Goal: Information Seeking & Learning: Learn about a topic

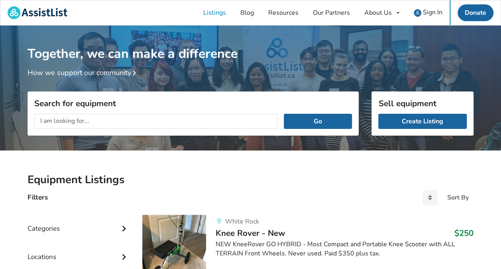
click at [144, 116] on input "text" at bounding box center [155, 121] width 243 height 15
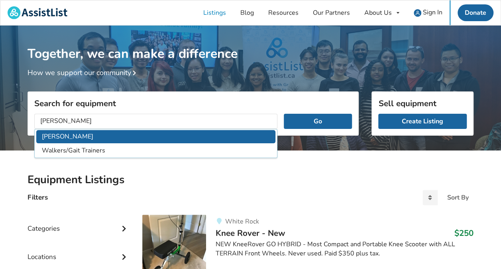
click at [60, 132] on li "Walker" at bounding box center [155, 136] width 239 height 13
type input "Walker"
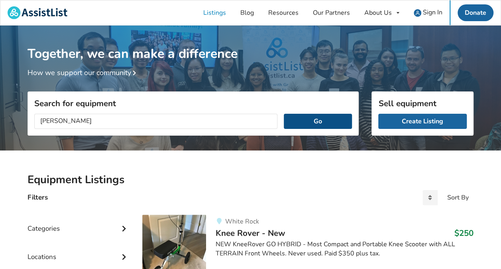
click at [310, 124] on button "Go" at bounding box center [318, 121] width 68 height 15
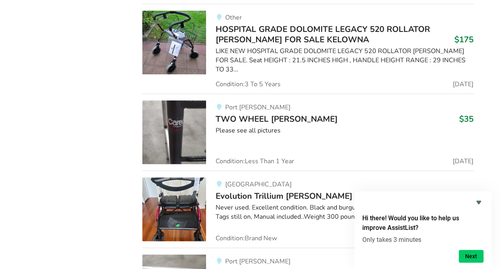
scroll to position [757, 0]
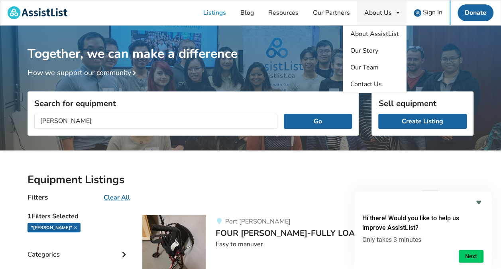
click at [402, 12] on div "About Us About AssistList Our Story Our Team Contact Us" at bounding box center [381, 12] width 49 height 25
click at [372, 36] on span "About AssistList" at bounding box center [374, 34] width 49 height 9
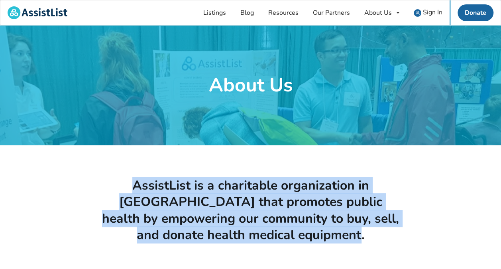
drag, startPoint x: 112, startPoint y: 179, endPoint x: 351, endPoint y: 234, distance: 245.8
click at [351, 234] on h1 "AssistList is a charitable organization in British Columbia that promotes publi…" at bounding box center [250, 210] width 301 height 66
drag, startPoint x: 351, startPoint y: 234, endPoint x: 327, endPoint y: 234, distance: 24.7
copy h1 "AssistList is a charitable organization in British Columbia that promotes publi…"
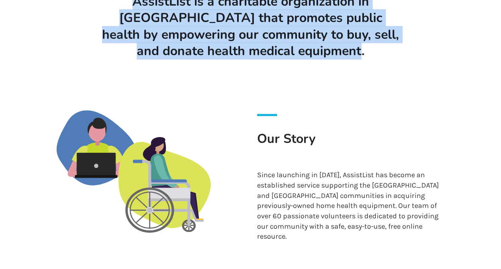
scroll to position [239, 0]
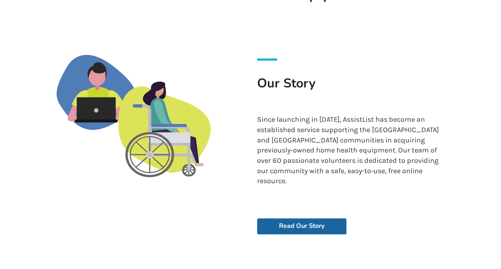
click at [313, 145] on p "Since launching in 2018, AssistList has become an established service supportin…" at bounding box center [351, 150] width 188 height 72
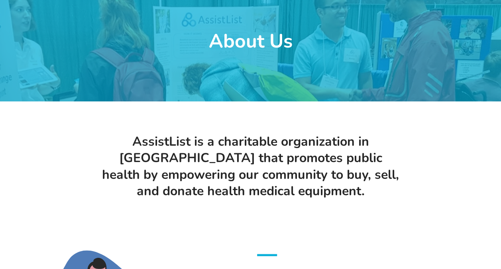
scroll to position [0, 0]
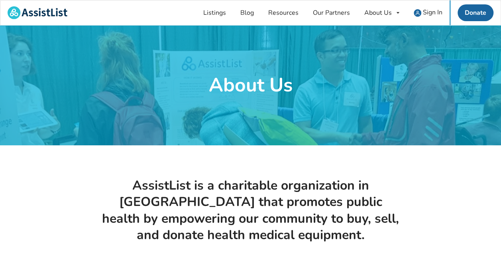
click at [328, 211] on h1 "AssistList is a charitable organization in British Columbia that promotes publi…" at bounding box center [250, 210] width 301 height 66
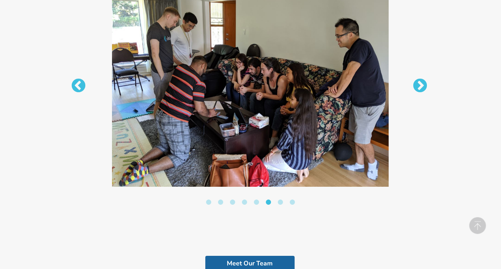
scroll to position [1309, 0]
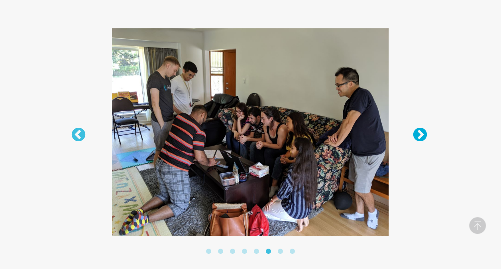
click at [415, 127] on button "Next" at bounding box center [416, 131] width 8 height 8
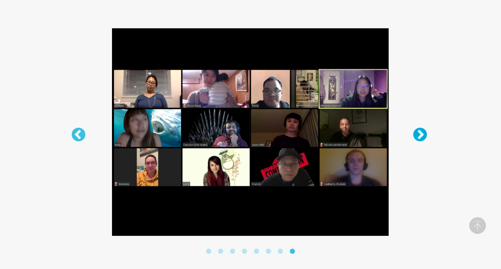
click at [415, 127] on button "Next" at bounding box center [416, 131] width 8 height 8
click at [420, 127] on button "Next" at bounding box center [416, 131] width 8 height 8
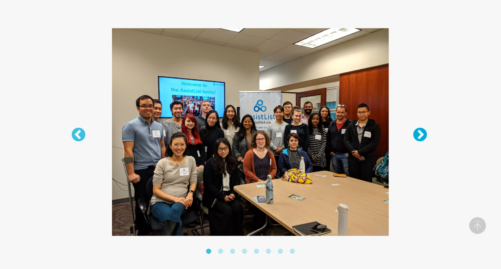
click at [420, 127] on button "Next" at bounding box center [416, 131] width 8 height 8
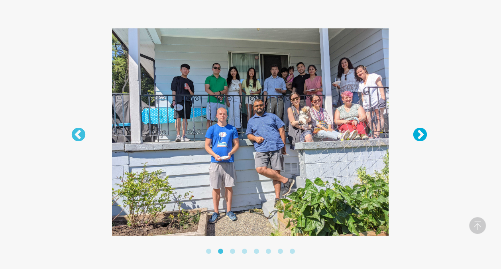
click at [420, 127] on button "Next" at bounding box center [416, 131] width 8 height 8
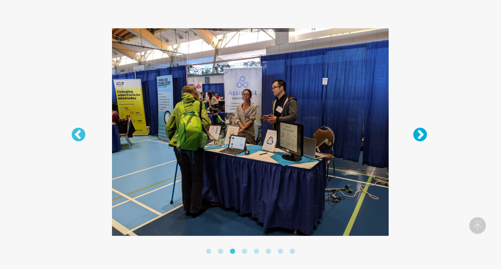
click at [420, 127] on button "Next" at bounding box center [416, 131] width 8 height 8
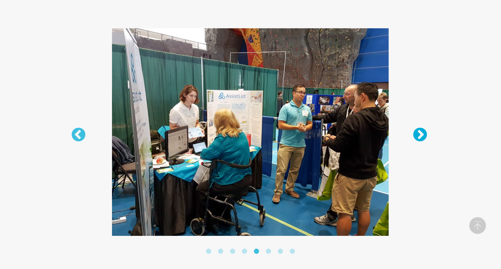
click at [420, 127] on button "Next" at bounding box center [416, 131] width 8 height 8
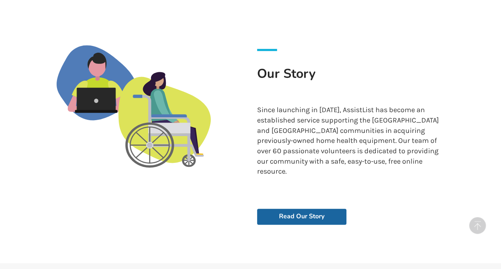
scroll to position [233, 0]
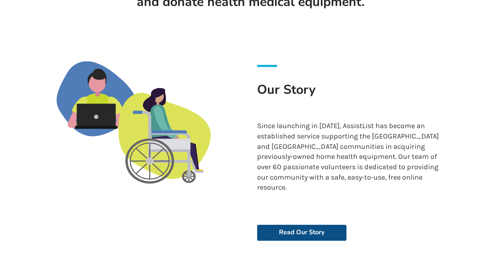
click at [299, 224] on link "Read Our Story" at bounding box center [301, 232] width 89 height 16
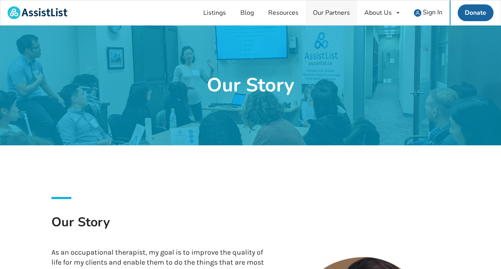
click at [334, 15] on link "Our Partners" at bounding box center [331, 12] width 51 height 25
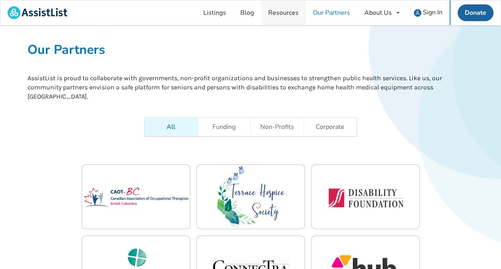
click at [292, 14] on link "Resources" at bounding box center [283, 12] width 45 height 25
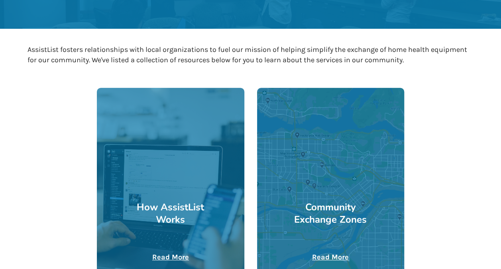
scroll to position [159, 0]
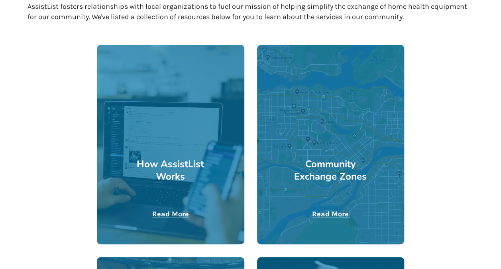
click at [169, 213] on u "Read More" at bounding box center [170, 213] width 37 height 9
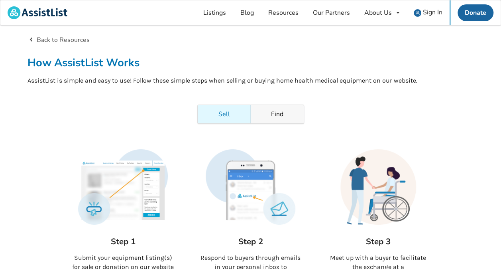
click at [287, 116] on link "Find" at bounding box center [277, 114] width 53 height 18
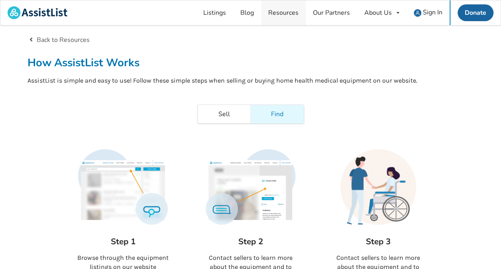
click at [294, 12] on link "Resources" at bounding box center [283, 12] width 45 height 25
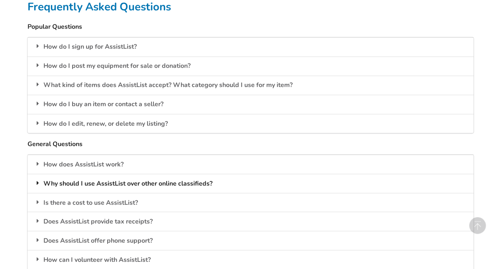
scroll to position [638, 0]
click at [103, 45] on div "How do I sign up for AssistList?" at bounding box center [251, 46] width 446 height 19
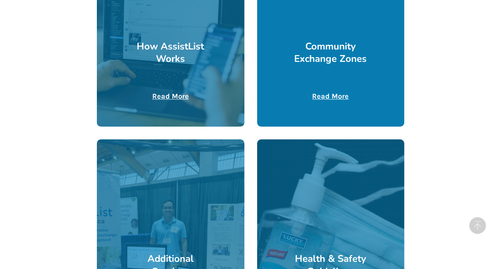
scroll to position [319, 0]
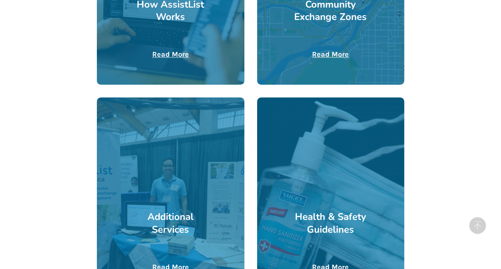
click at [333, 53] on u "Read More" at bounding box center [330, 54] width 37 height 9
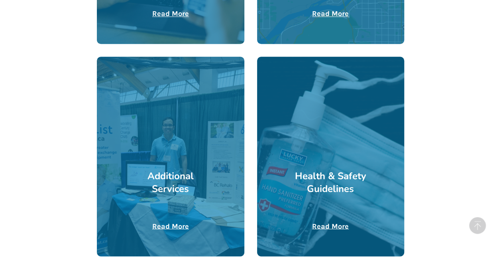
scroll to position [399, 0]
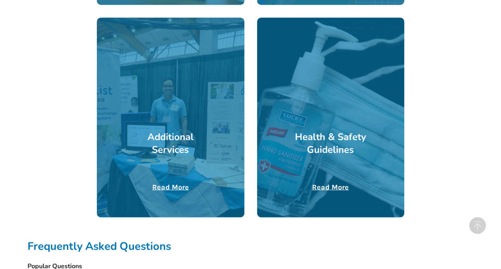
click at [178, 183] on u "Read More" at bounding box center [170, 186] width 37 height 9
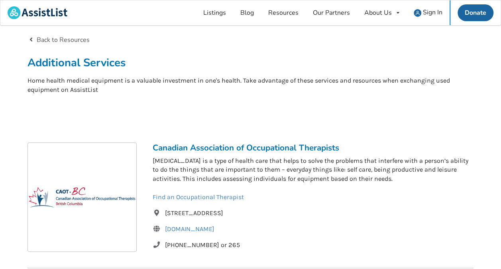
click at [47, 36] on link "Back to Resources" at bounding box center [59, 39] width 62 height 9
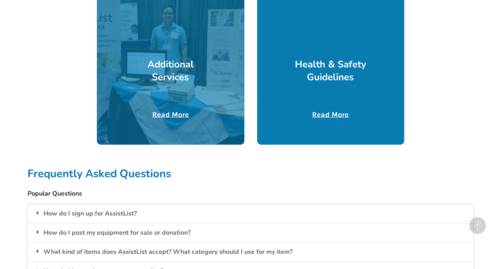
scroll to position [518, 0]
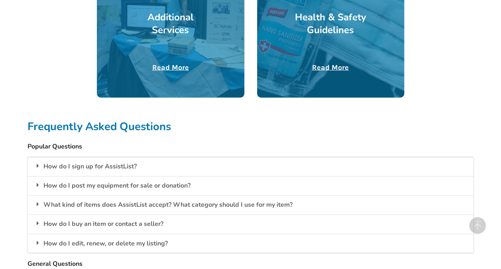
click at [334, 67] on u "Read More" at bounding box center [330, 67] width 37 height 9
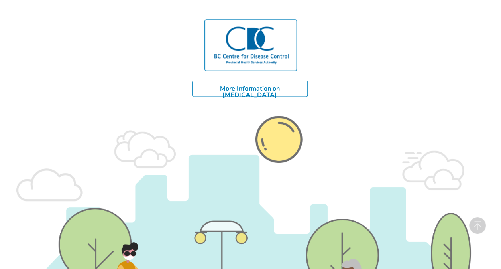
scroll to position [373, 0]
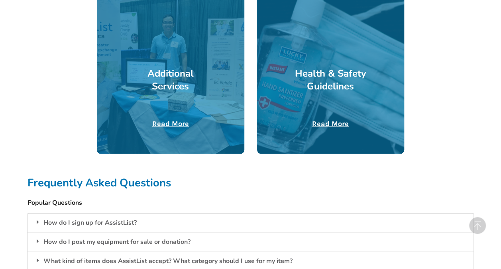
scroll to position [478, 0]
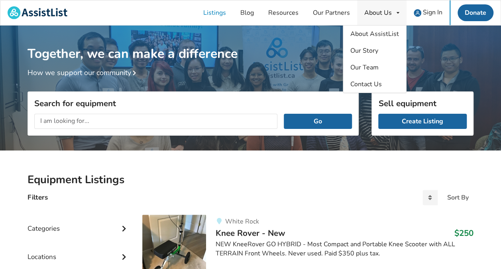
click at [376, 12] on div "About Us" at bounding box center [378, 13] width 28 height 6
click at [372, 33] on span "About AssistList" at bounding box center [374, 34] width 49 height 9
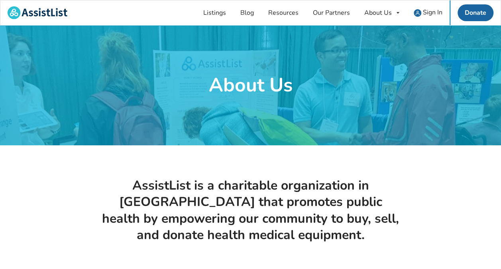
click at [204, 199] on h1 "AssistList is a charitable organization in British Columbia that promotes publi…" at bounding box center [250, 210] width 301 height 66
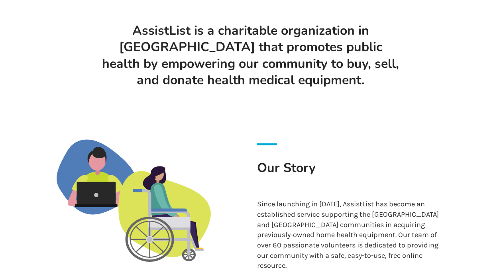
scroll to position [120, 0]
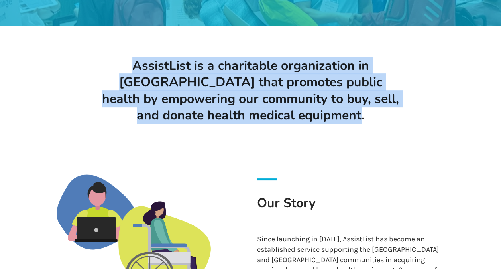
drag, startPoint x: 116, startPoint y: 64, endPoint x: 353, endPoint y: 116, distance: 242.0
click at [353, 116] on h1 "AssistList is a charitable organization in British Columbia that promotes publi…" at bounding box center [250, 90] width 301 height 66
drag, startPoint x: 353, startPoint y: 116, endPoint x: 330, endPoint y: 104, distance: 25.5
copy h1 "AssistList is a charitable organization in British Columbia that promotes publi…"
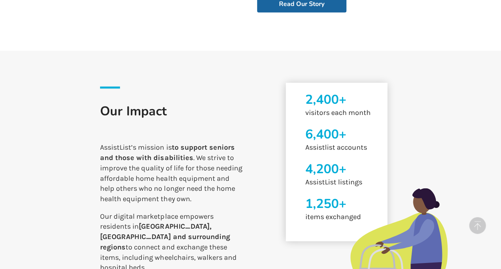
scroll to position [359, 0]
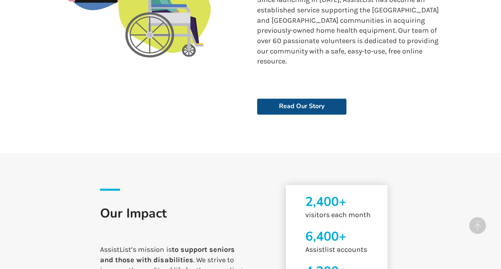
click at [320, 98] on link "Read Our Story" at bounding box center [301, 106] width 89 height 16
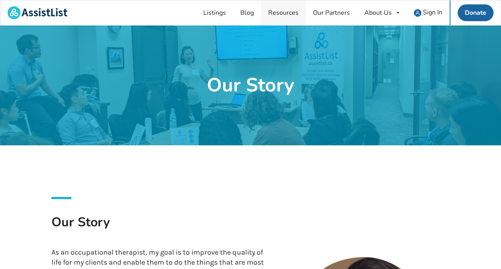
click at [281, 12] on link "Resources" at bounding box center [283, 12] width 45 height 25
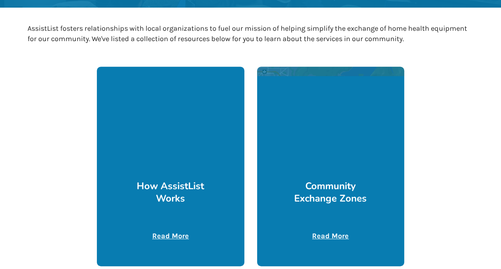
scroll to position [199, 0]
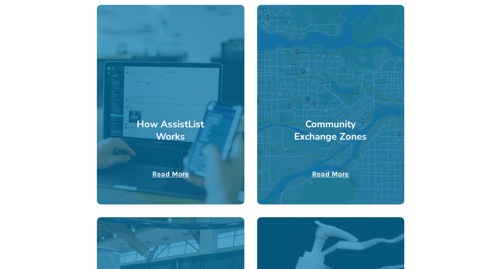
click at [183, 175] on u "Read More" at bounding box center [170, 173] width 37 height 9
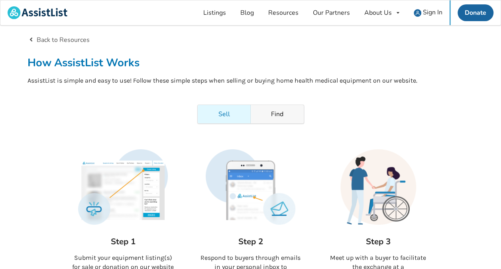
click at [268, 113] on link "Find" at bounding box center [277, 114] width 53 height 18
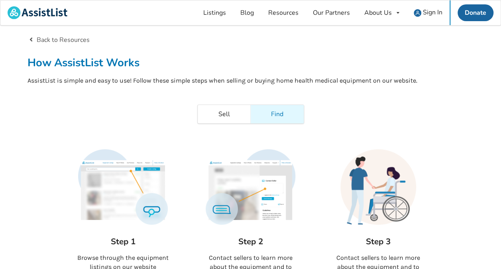
click at [462, 168] on div "Step 1 Browse through the equipment listings on our website Step 2 Contact sell…" at bounding box center [251, 212] width 446 height 138
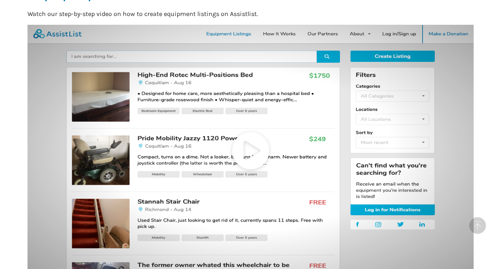
scroll to position [359, 0]
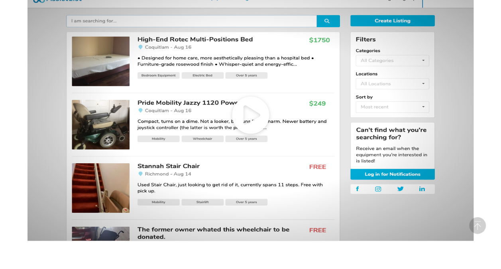
click at [254, 114] on icon at bounding box center [251, 114] width 446 height 251
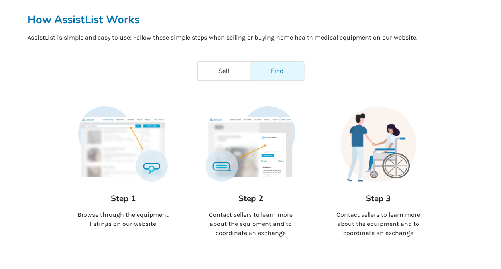
scroll to position [40, 0]
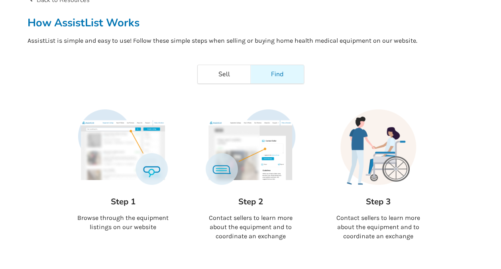
click at [275, 72] on link "Find" at bounding box center [277, 74] width 53 height 18
click at [274, 73] on link "Find" at bounding box center [277, 74] width 53 height 18
click at [225, 78] on link "Sell" at bounding box center [224, 74] width 53 height 18
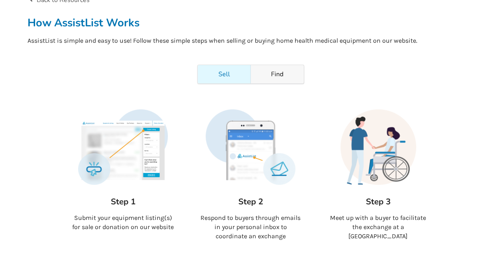
click at [277, 71] on link "Find" at bounding box center [277, 74] width 53 height 18
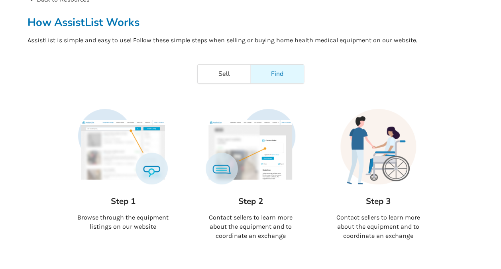
scroll to position [0, 0]
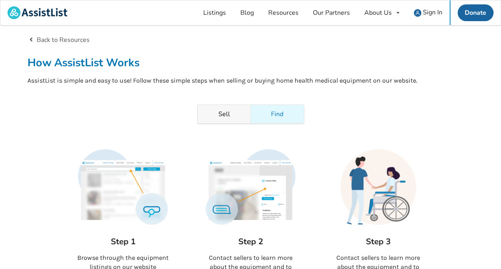
click at [221, 110] on link "Sell" at bounding box center [224, 114] width 53 height 18
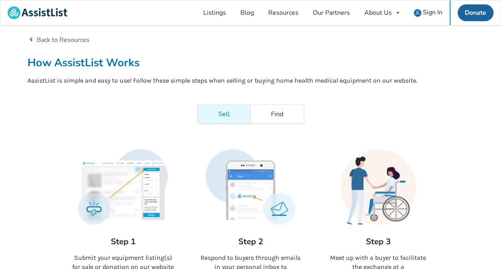
click at [281, 12] on link "Resources" at bounding box center [283, 12] width 45 height 25
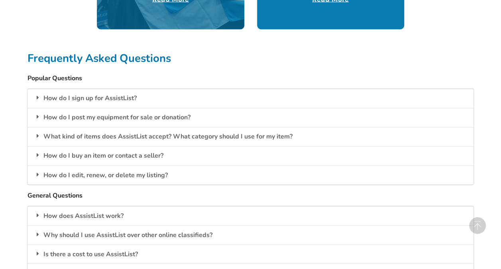
scroll to position [598, 0]
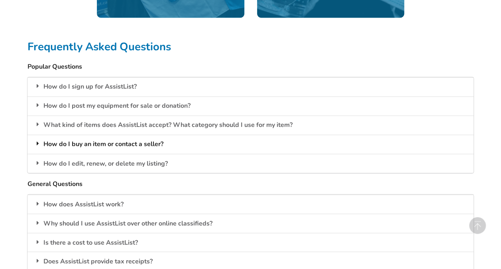
click at [136, 141] on div "How do I buy an item or contact a seller?" at bounding box center [251, 143] width 446 height 19
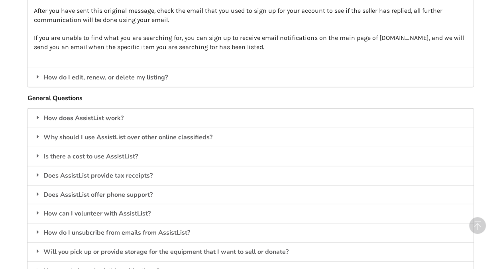
scroll to position [877, 0]
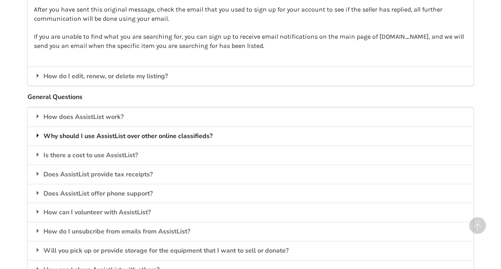
click at [70, 135] on div "Why should I use AssistList over other online classifieds?" at bounding box center [251, 135] width 446 height 19
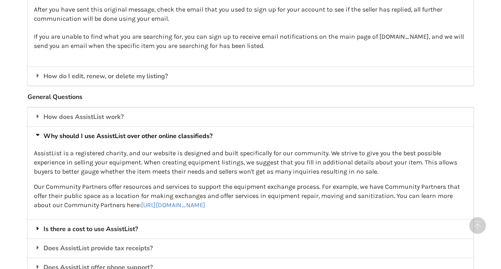
click at [119, 228] on div "Is there a cost to use AssistList?" at bounding box center [251, 228] width 446 height 19
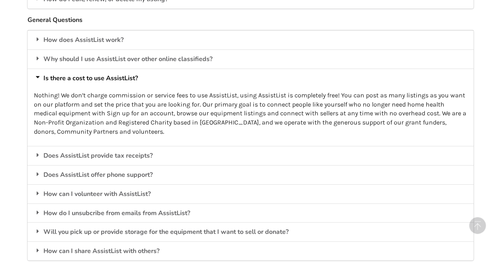
scroll to position [1037, 0]
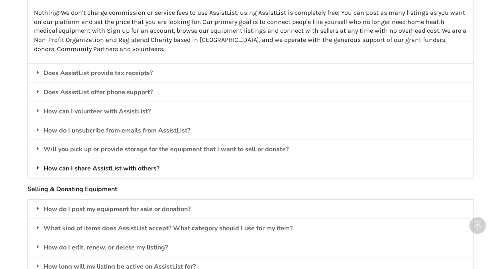
click at [92, 167] on div "How can I share AssistList with others?" at bounding box center [251, 168] width 446 height 19
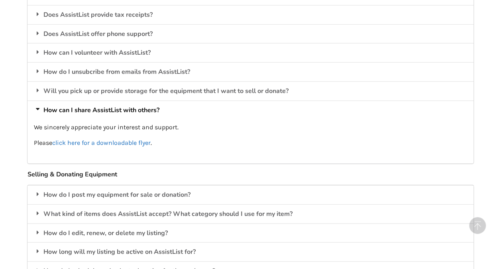
click at [96, 141] on link "click here for a downloadable flyer" at bounding box center [101, 143] width 98 height 8
